Goal: Information Seeking & Learning: Learn about a topic

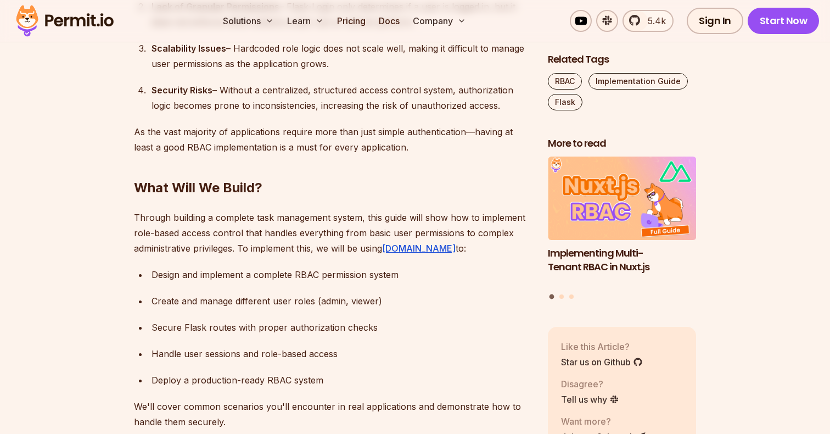
scroll to position [1013, 0]
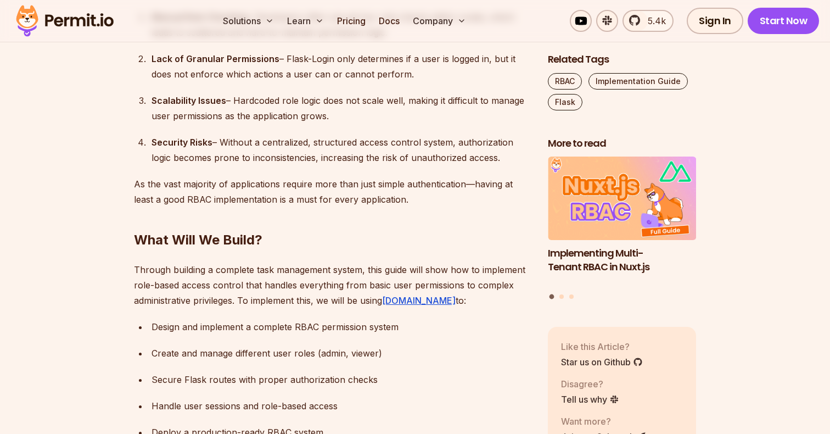
click at [297, 345] on div "Create and manage different user roles (admin, viewer)" at bounding box center [341, 352] width 379 height 15
click at [181, 345] on div "Create and manage different user roles (admin, viewer)" at bounding box center [341, 352] width 379 height 15
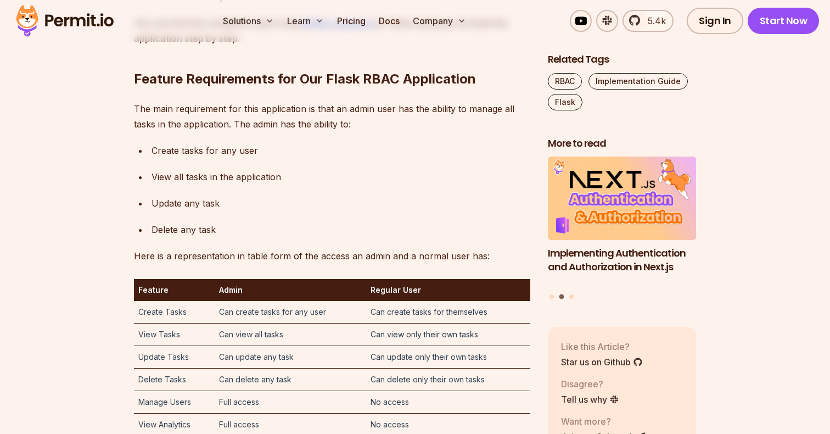
scroll to position [1517, 0]
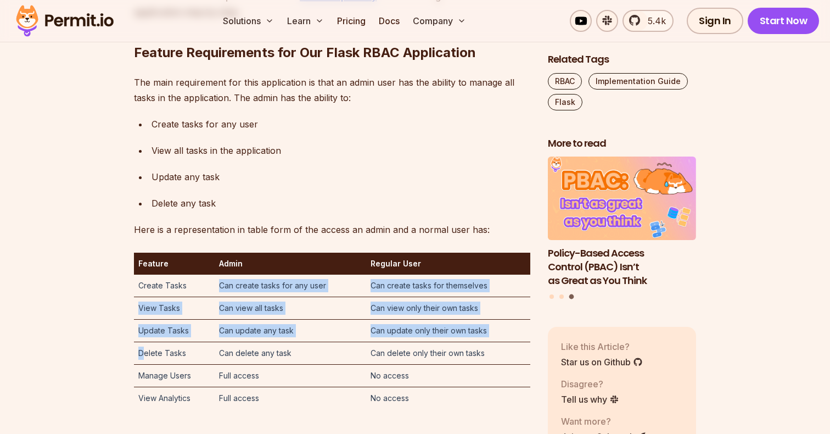
drag, startPoint x: 136, startPoint y: 276, endPoint x: 145, endPoint y: 332, distance: 57.2
click at [144, 334] on tbody "Create Tasks Can create tasks for any user Can create tasks for themselves View…" at bounding box center [332, 342] width 396 height 135
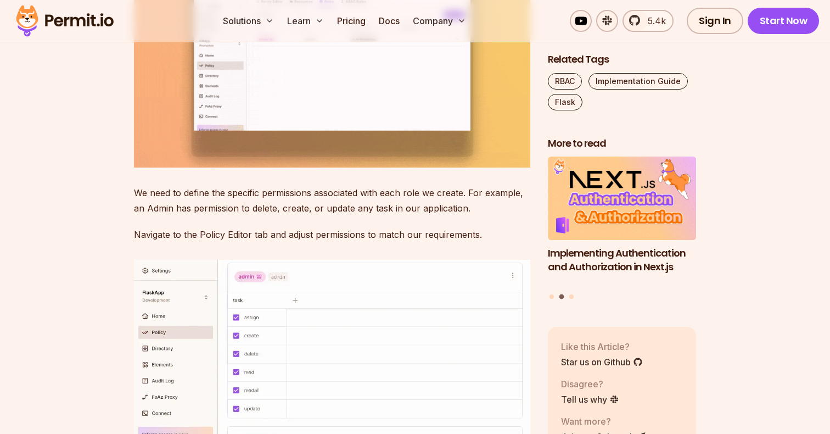
scroll to position [4815, 0]
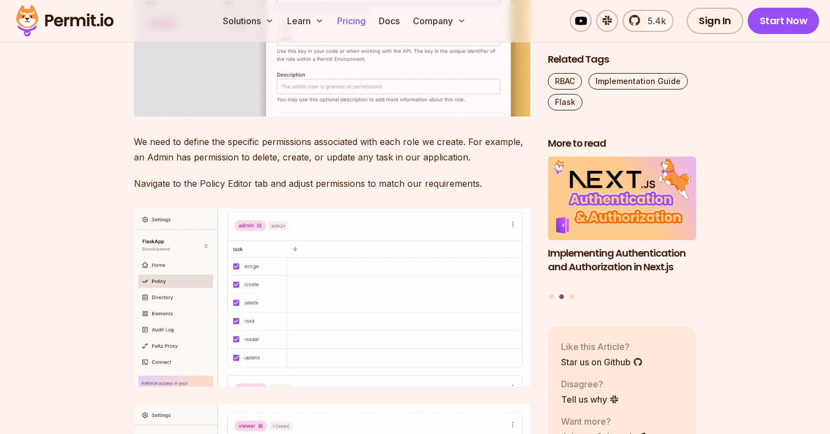
click at [349, 23] on link "Pricing" at bounding box center [351, 21] width 37 height 22
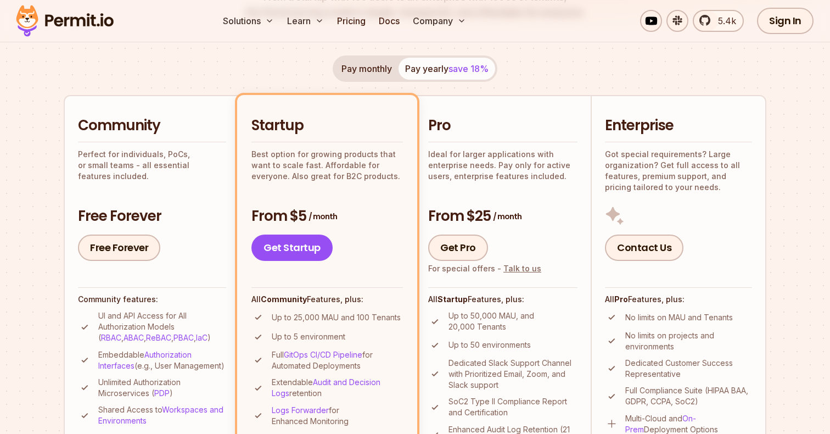
scroll to position [209, 0]
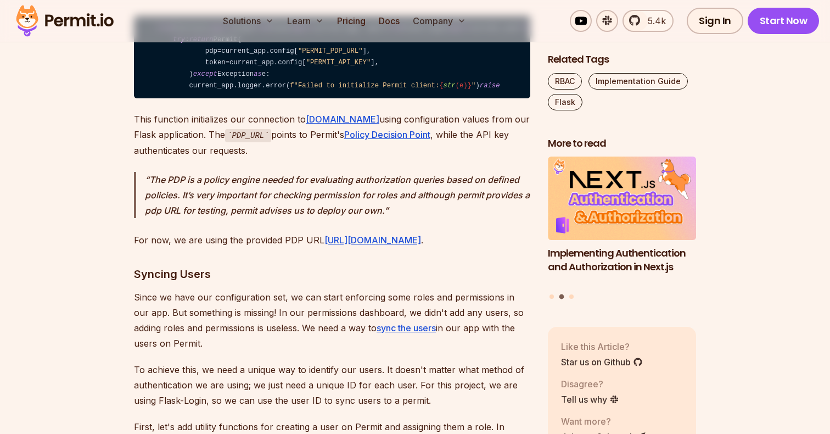
scroll to position [6017, 0]
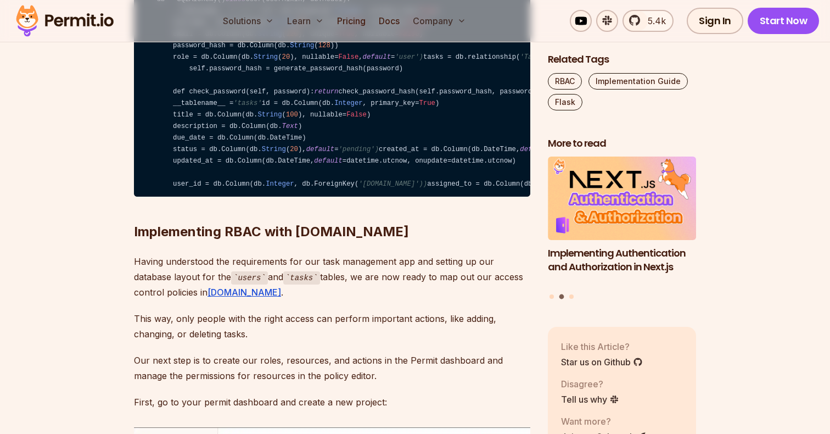
scroll to position [3197, 0]
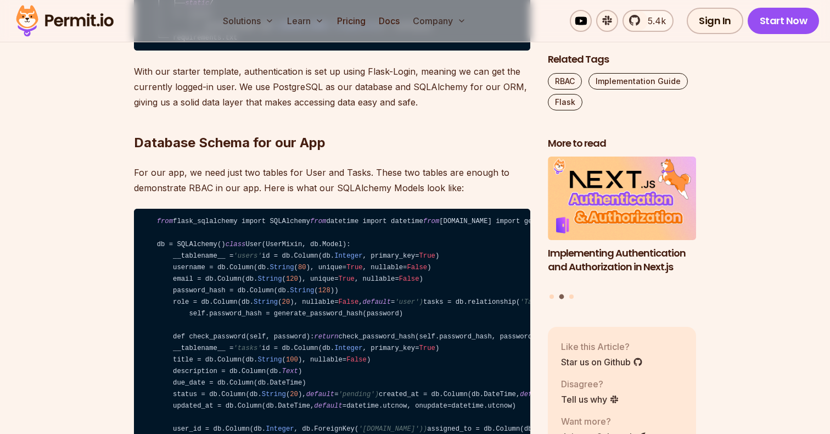
click at [343, 302] on code "from flask_sqlalchemy import SQLAlchemy from datetime import datetime from [DOM…" at bounding box center [332, 325] width 396 height 233
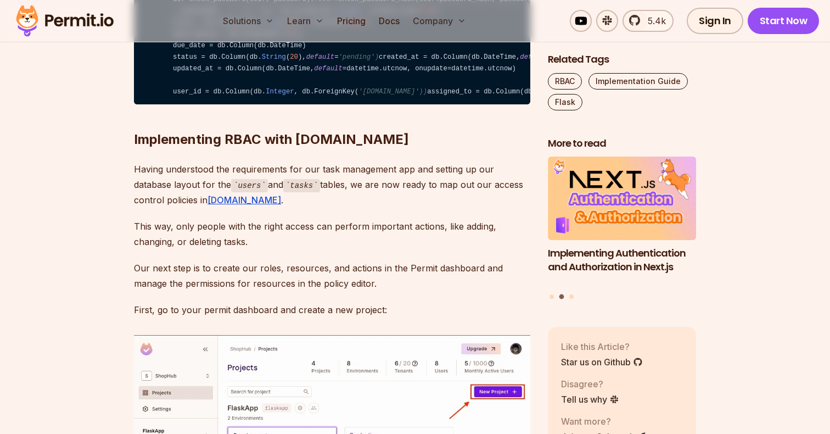
scroll to position [3542, 0]
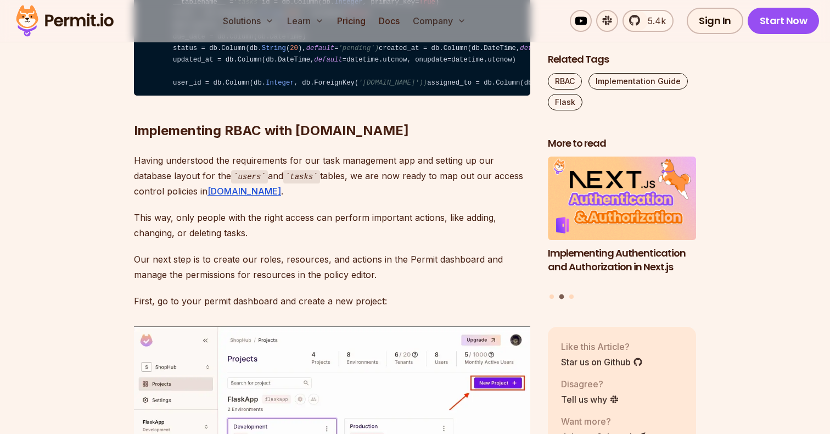
click at [52, 20] on img at bounding box center [65, 20] width 108 height 37
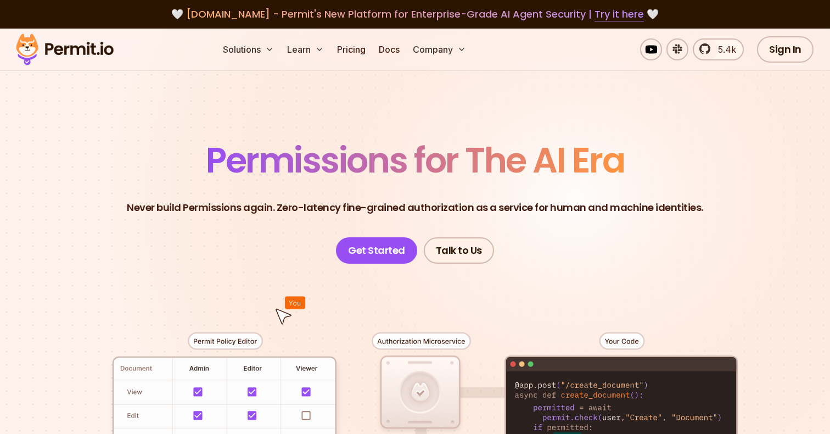
scroll to position [174, 0]
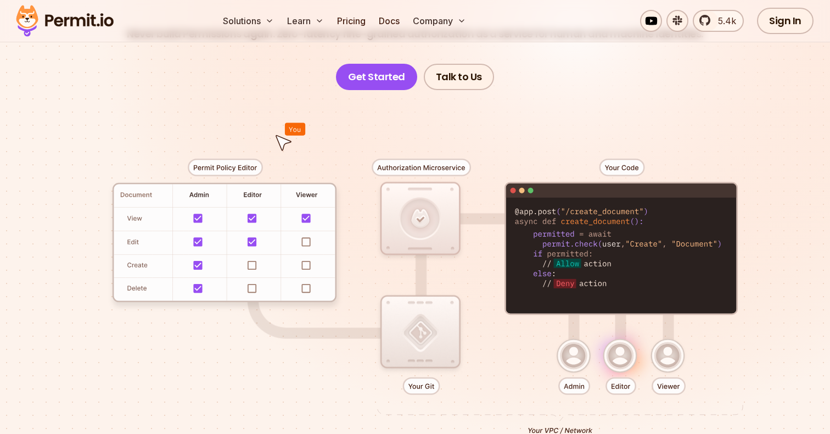
click at [178, 226] on div at bounding box center [415, 292] width 769 height 404
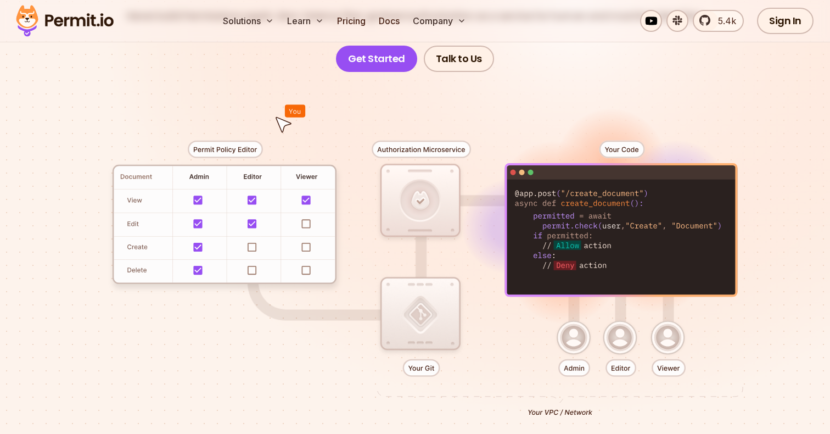
scroll to position [193, 0]
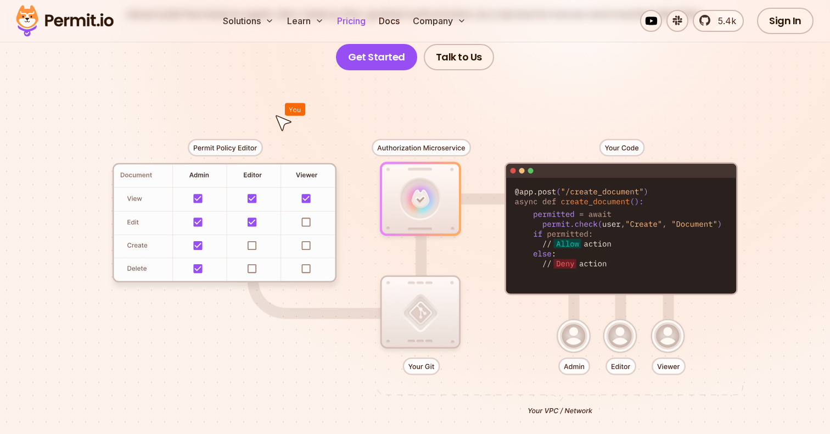
click at [357, 19] on link "Pricing" at bounding box center [351, 21] width 37 height 22
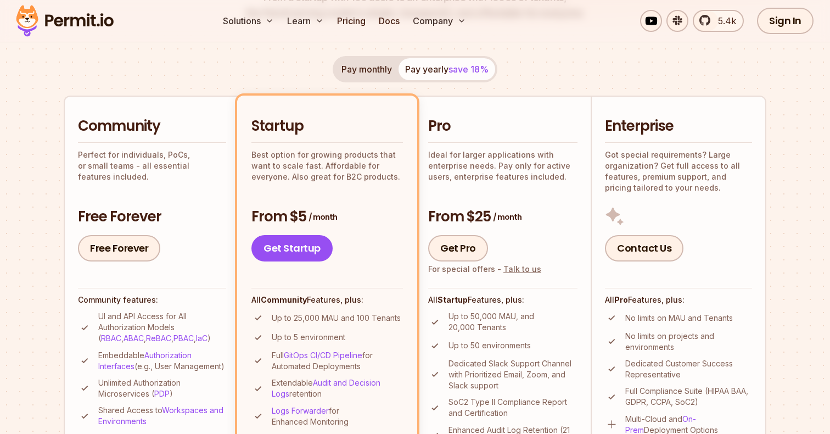
click at [292, 214] on h3 "From $5 / month" at bounding box center [328, 217] width 152 height 20
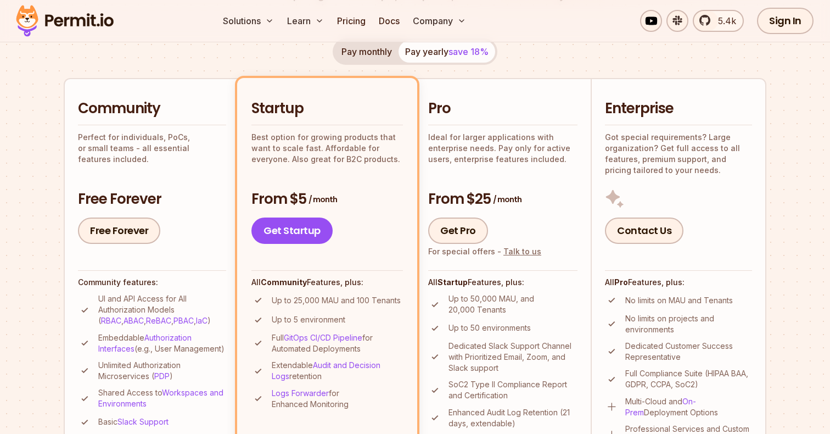
drag, startPoint x: 275, startPoint y: 320, endPoint x: 385, endPoint y: 321, distance: 110.4
click at [386, 321] on li "Up to 5 environment" at bounding box center [328, 320] width 152 height 14
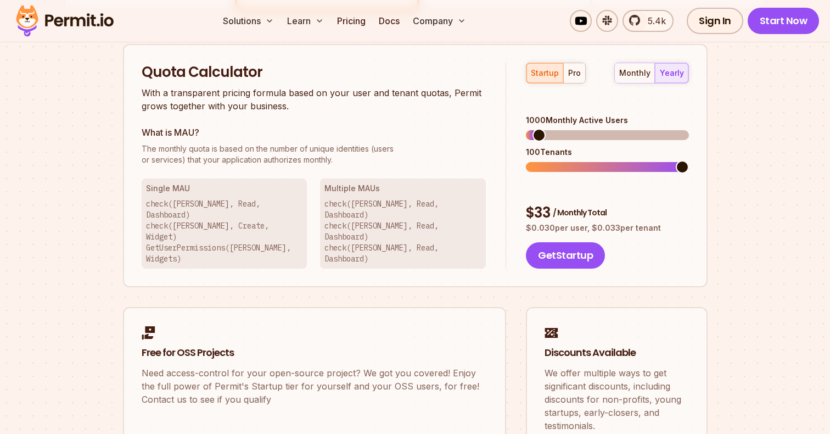
scroll to position [701, 0]
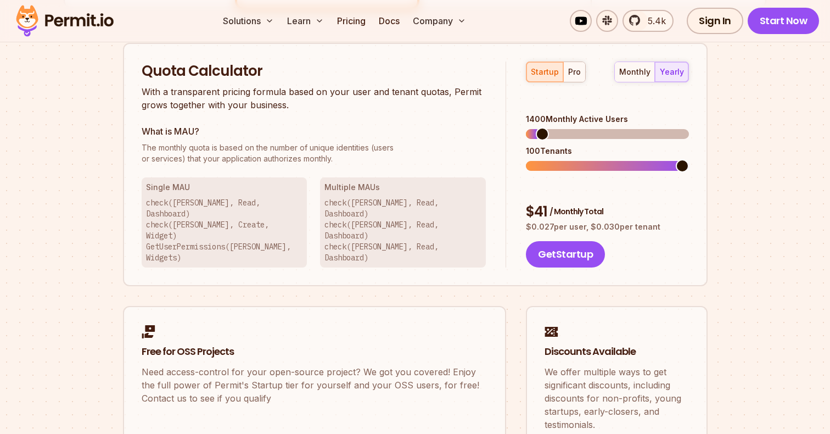
click at [536, 127] on span at bounding box center [542, 133] width 13 height 13
click at [526, 138] on span at bounding box center [532, 133] width 13 height 13
click at [573, 79] on button "pro" at bounding box center [574, 72] width 22 height 20
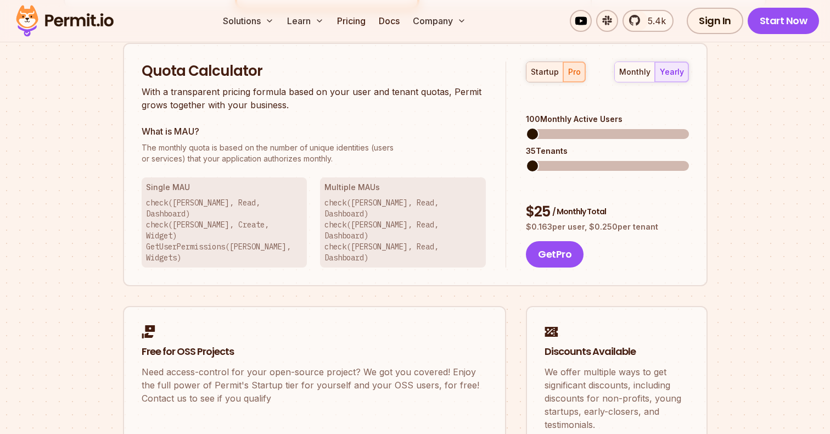
click at [550, 77] on div "startup" at bounding box center [545, 71] width 28 height 11
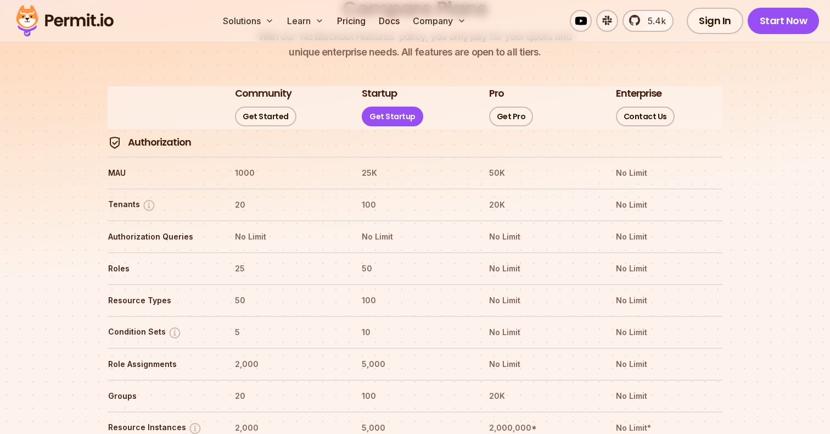
scroll to position [1294, 0]
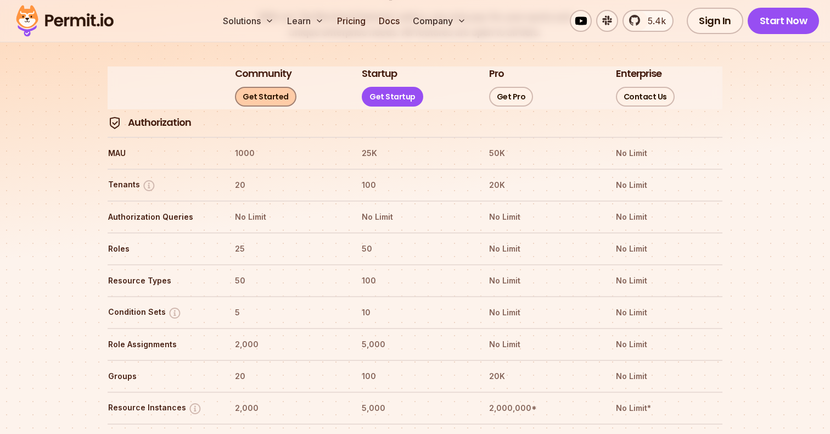
click at [277, 87] on link "Get Started" at bounding box center [266, 97] width 62 height 20
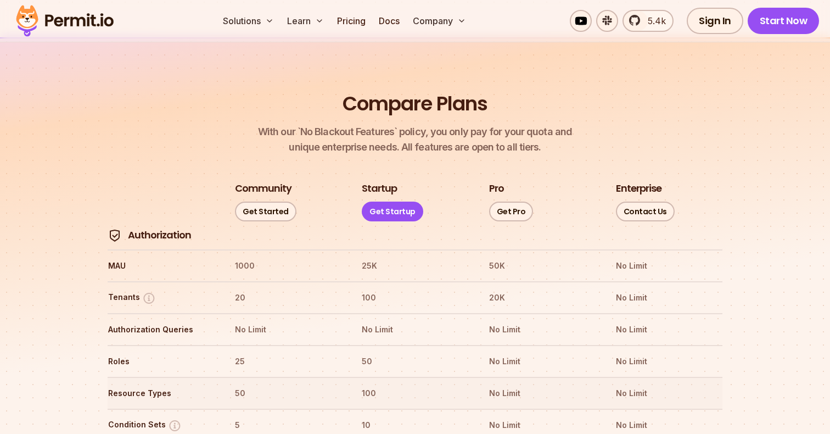
scroll to position [1171, 0]
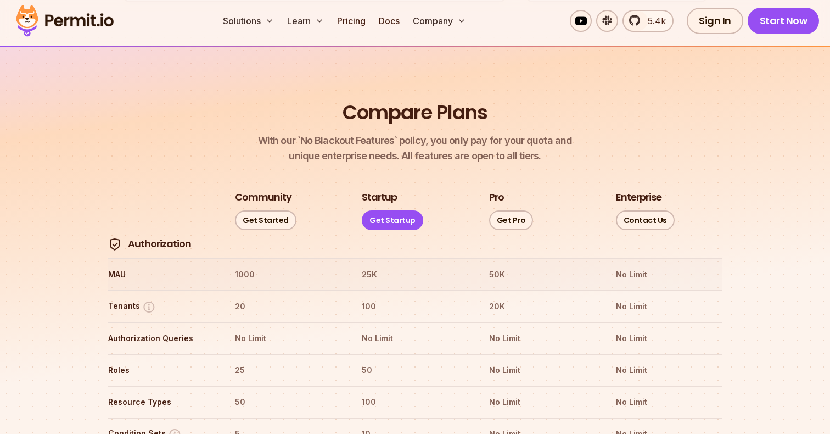
click at [241, 266] on th "1000" at bounding box center [287, 275] width 107 height 18
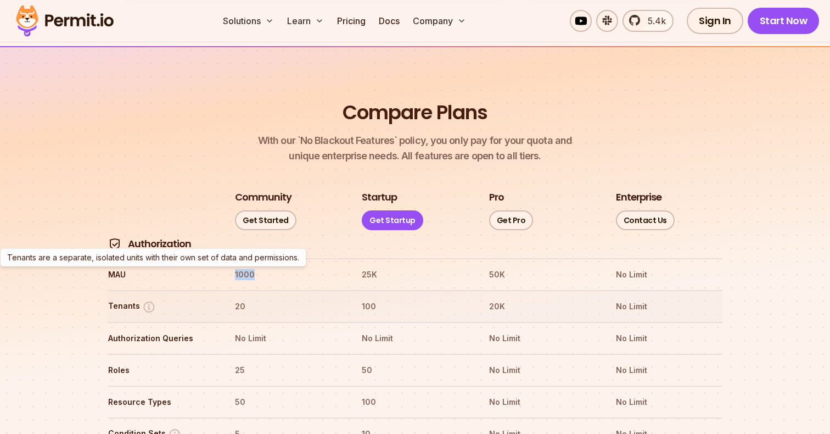
click at [125, 300] on button "Tenants" at bounding box center [132, 307] width 48 height 14
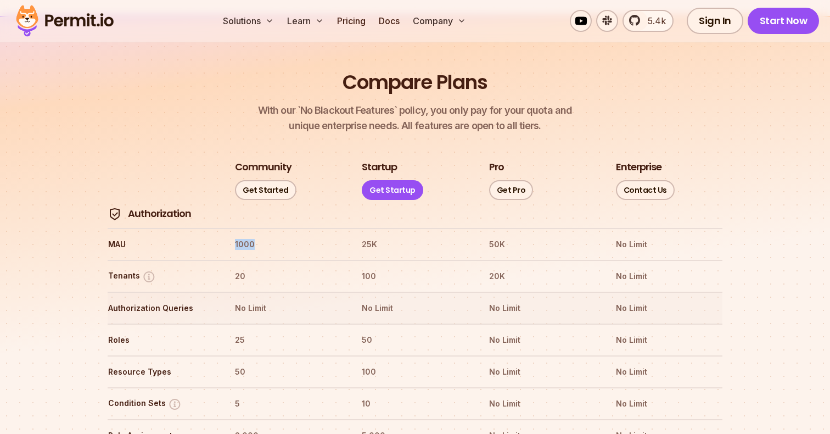
scroll to position [1212, 0]
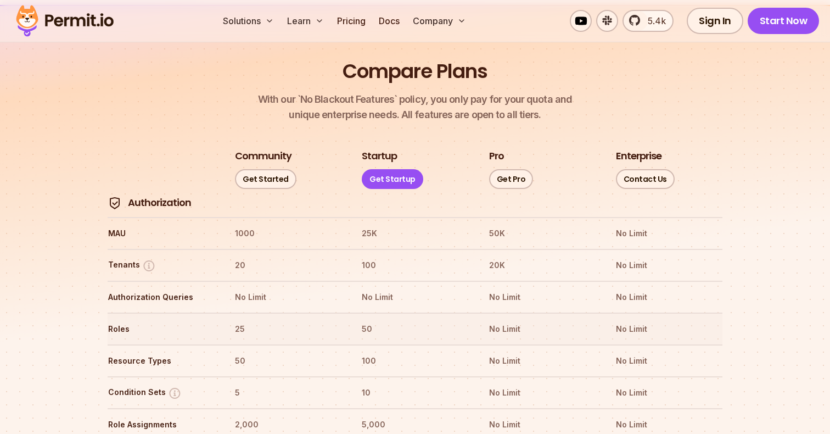
click at [108, 320] on th "Roles" at bounding box center [161, 329] width 107 height 18
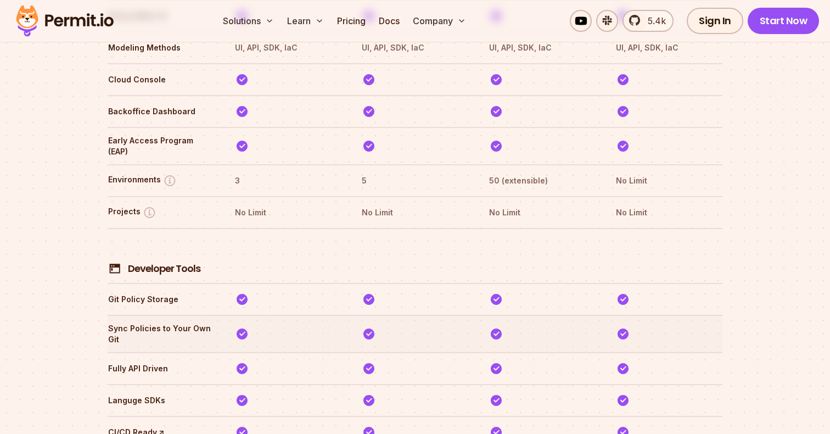
scroll to position [1838, 0]
